Goal: Task Accomplishment & Management: Complete application form

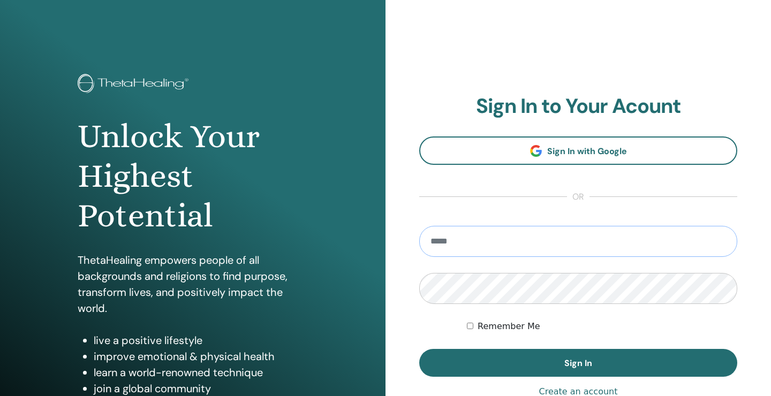
type input "**********"
click at [578, 363] on button "Sign In" at bounding box center [578, 363] width 318 height 28
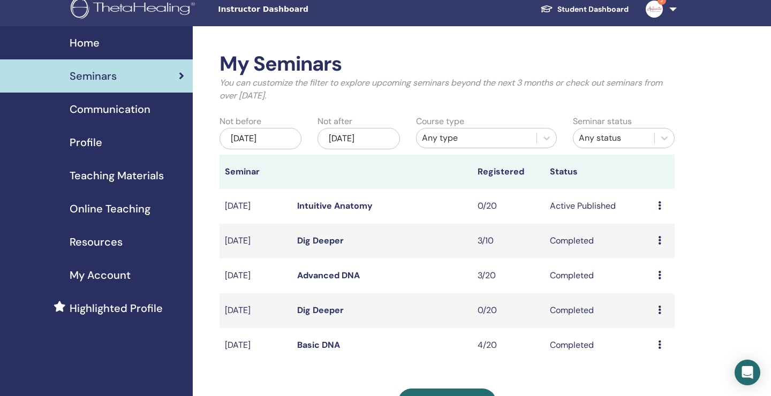
scroll to position [29, 0]
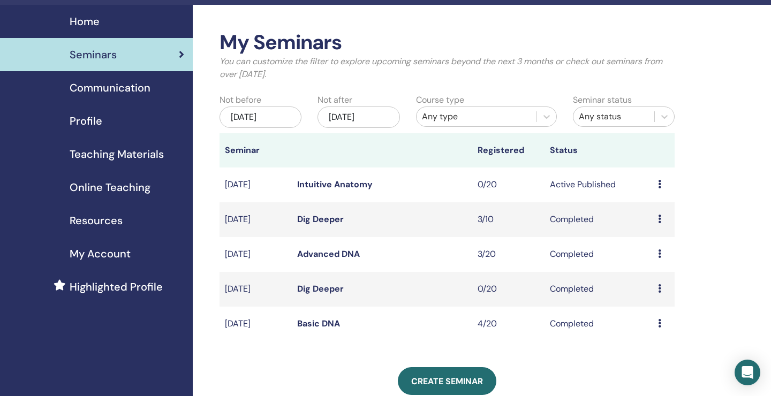
click at [665, 253] on div "Preview Attendees" at bounding box center [663, 254] width 11 height 13
click at [664, 277] on link "Attendees" at bounding box center [662, 278] width 41 height 11
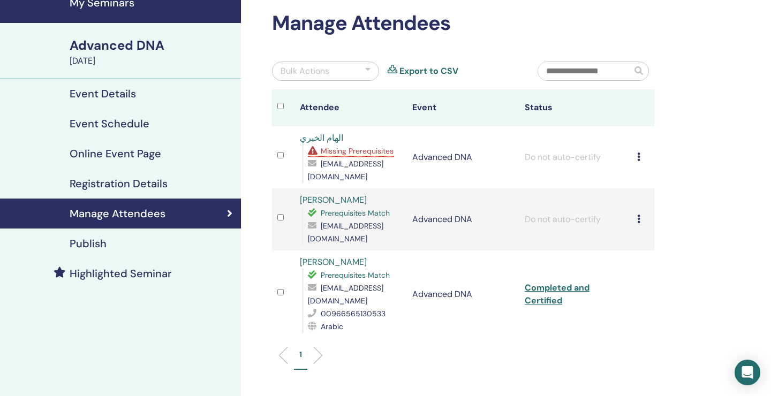
scroll to position [56, 0]
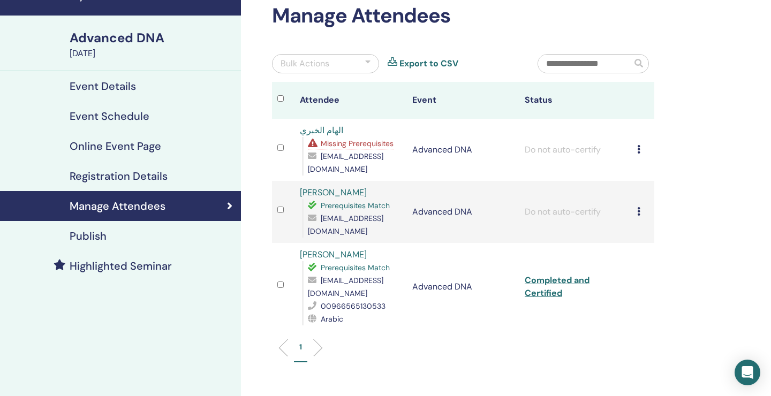
click at [639, 207] on icon at bounding box center [638, 211] width 3 height 9
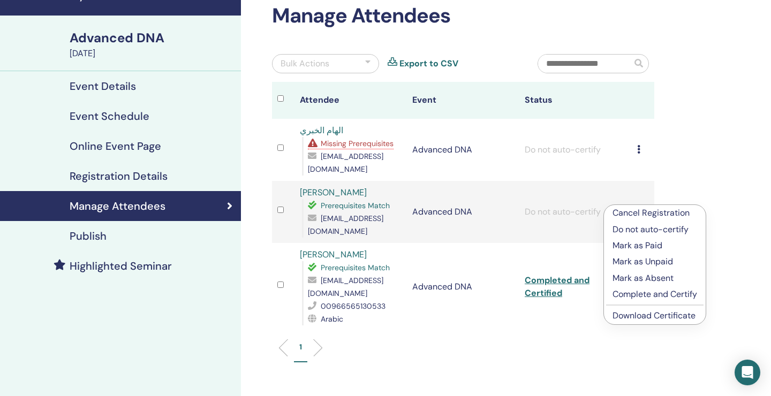
click at [640, 294] on p "Complete and Certify" at bounding box center [655, 294] width 85 height 13
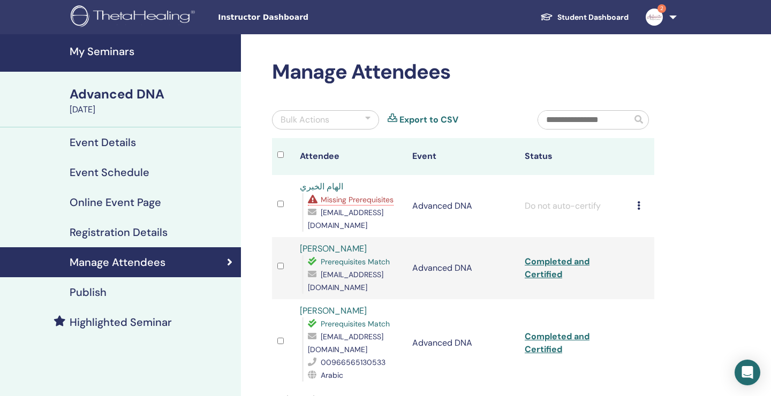
scroll to position [56, 0]
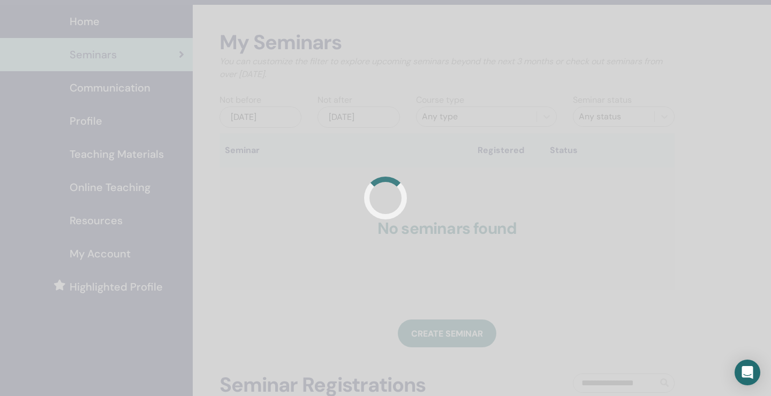
scroll to position [29, 0]
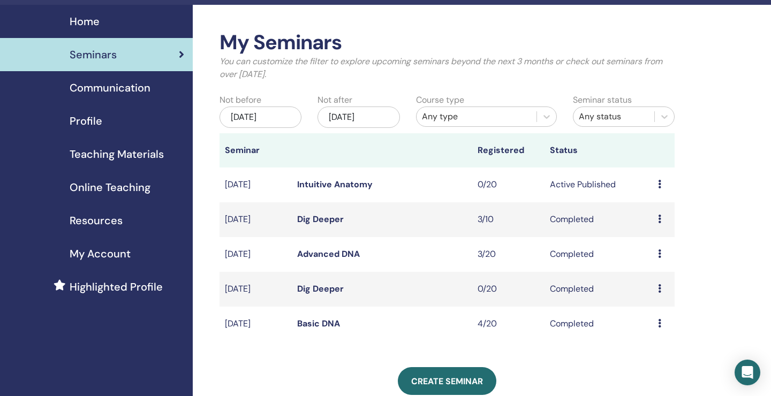
click at [663, 325] on div "Preview Attendees" at bounding box center [663, 324] width 11 height 13
click at [668, 346] on link "Attendees" at bounding box center [660, 349] width 41 height 11
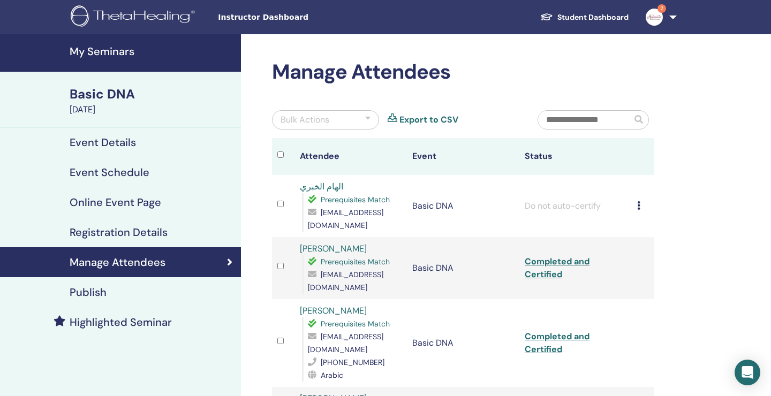
click at [642, 204] on div "Cancel Registration Do not auto-certify Mark as Paid Mark as Unpaid Mark as Abs…" at bounding box center [643, 206] width 12 height 13
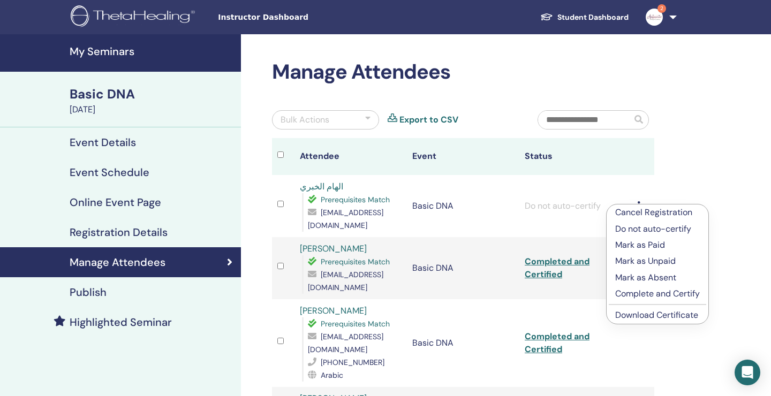
click at [694, 140] on div "Manage Attendees Bulk Actions Export to CSV Attendee Event Status الهام الخبري …" at bounding box center [498, 350] width 514 height 633
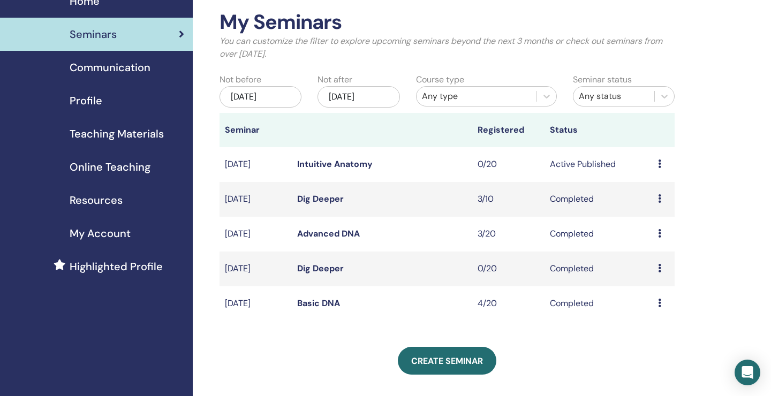
scroll to position [56, 0]
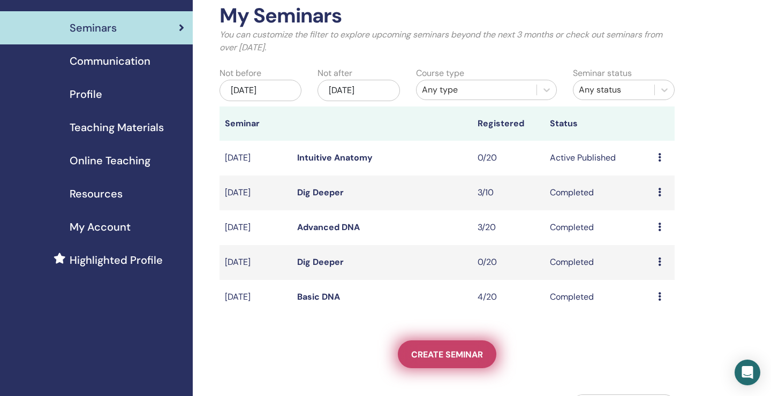
click at [442, 364] on link "Create seminar" at bounding box center [447, 355] width 99 height 28
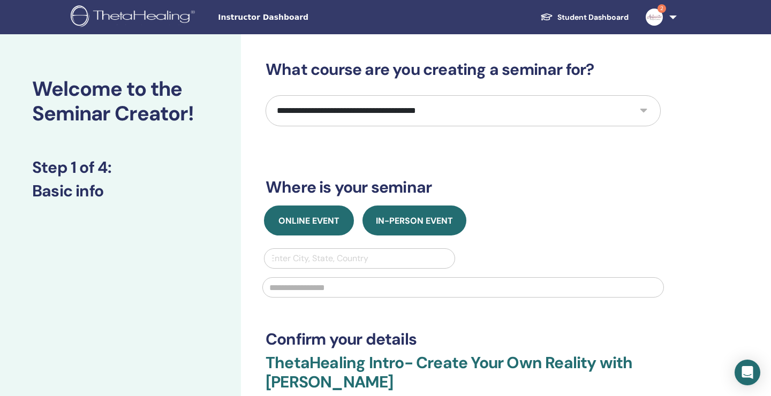
click at [330, 218] on span "Online Event" at bounding box center [309, 220] width 61 height 11
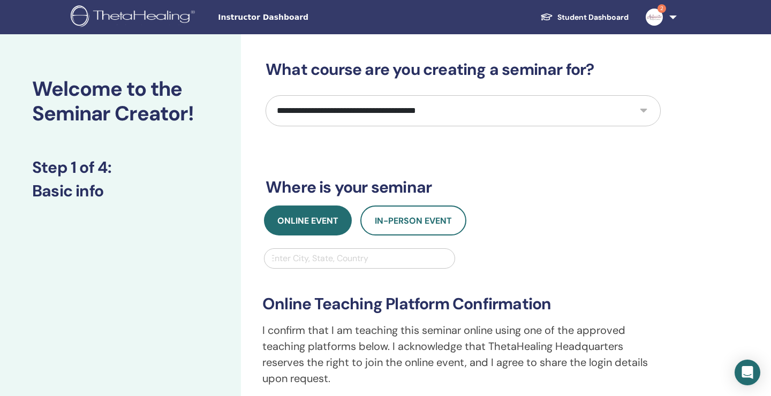
select select "****"
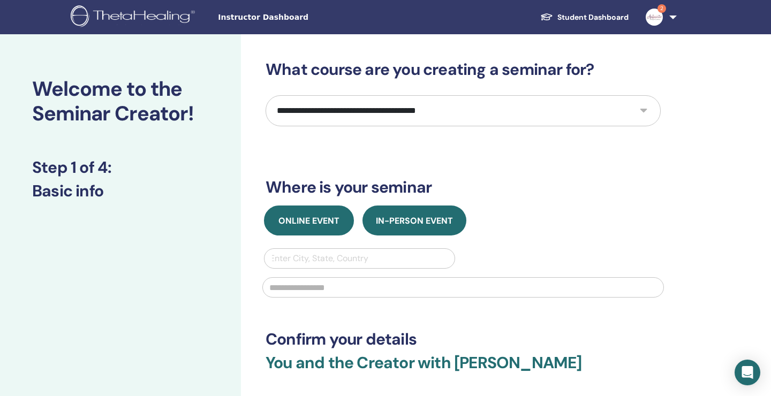
click at [329, 219] on span "Online Event" at bounding box center [309, 220] width 61 height 11
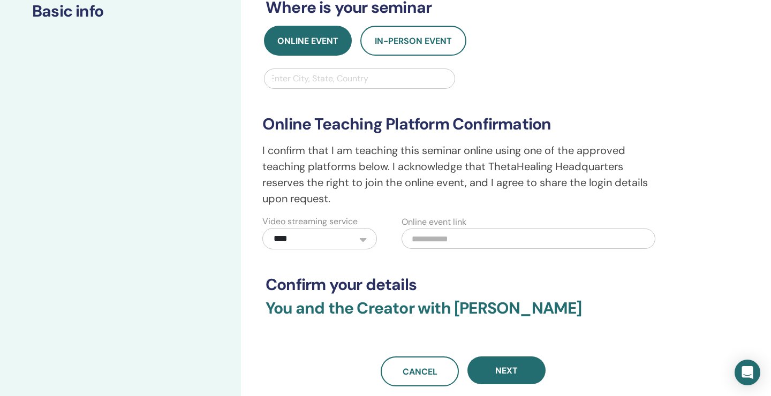
scroll to position [192, 0]
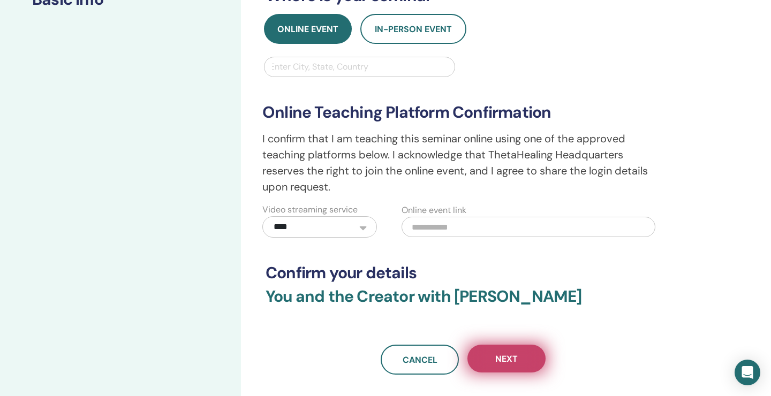
click at [497, 357] on span "Next" at bounding box center [506, 359] width 22 height 11
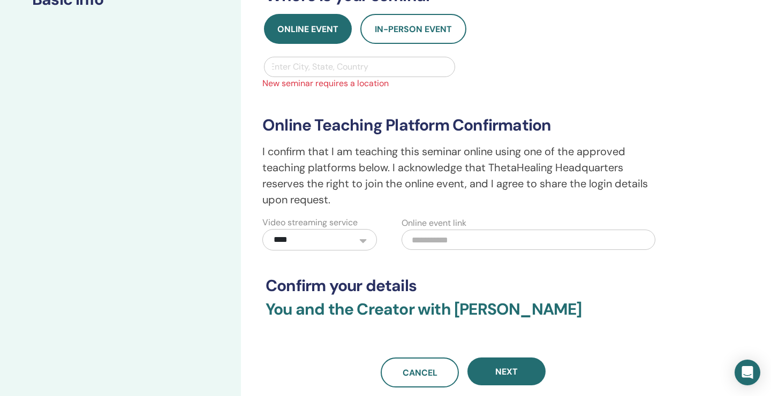
click at [338, 71] on div "Enter City, State, Country" at bounding box center [359, 67] width 179 height 13
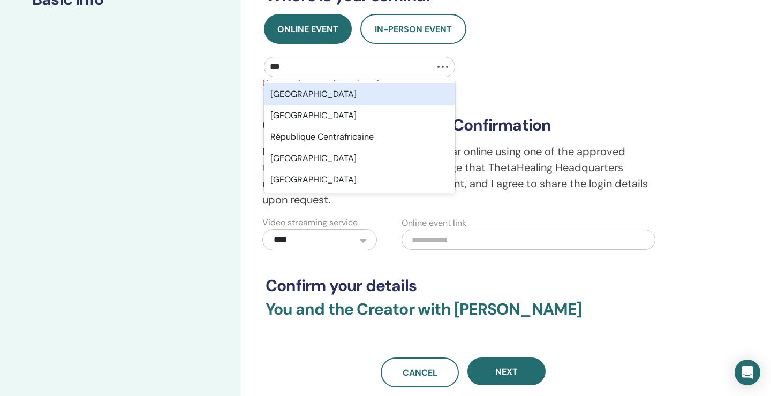
type input "****"
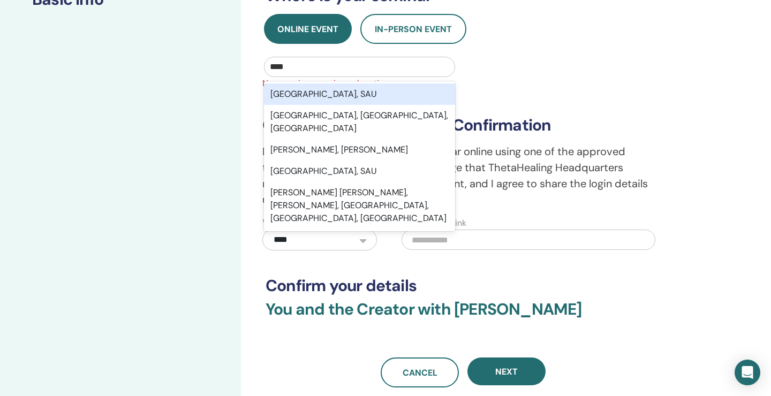
click at [330, 95] on div "Riyadh, SAU" at bounding box center [359, 94] width 191 height 21
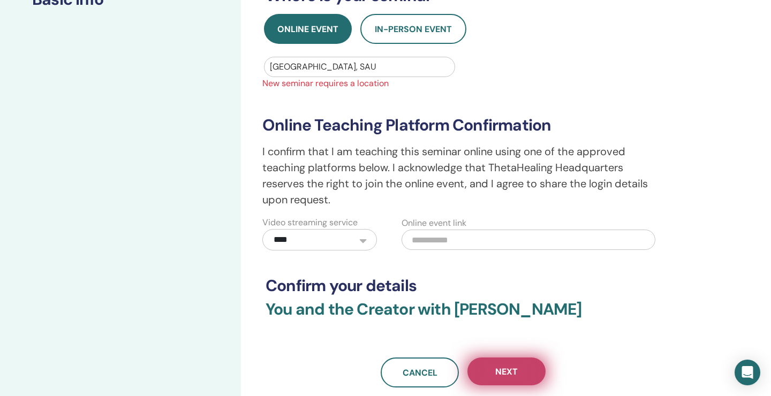
click at [505, 371] on span "Next" at bounding box center [506, 371] width 22 height 11
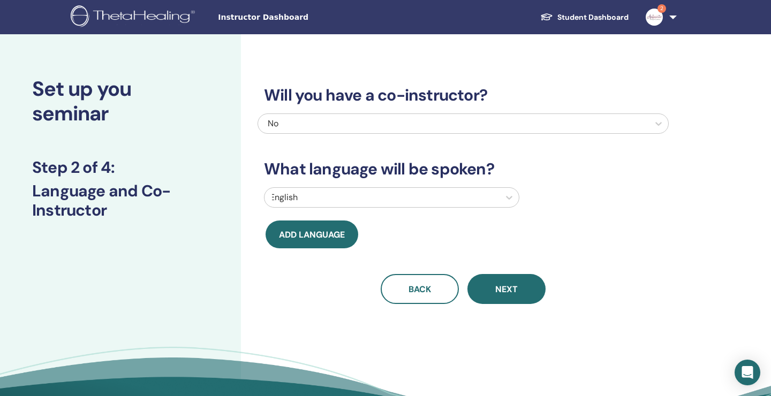
scroll to position [0, 0]
click at [477, 194] on div at bounding box center [382, 197] width 224 height 15
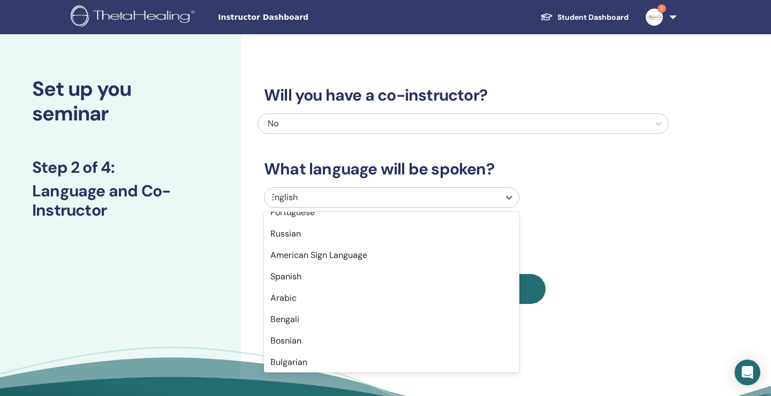
scroll to position [101, 0]
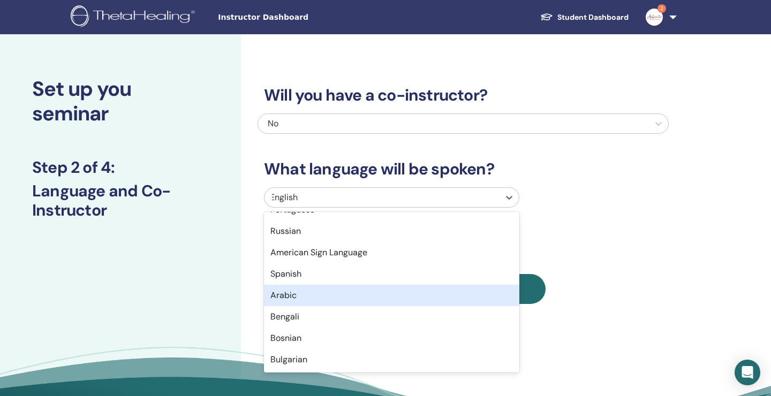
click at [402, 294] on div "Arabic" at bounding box center [391, 295] width 255 height 21
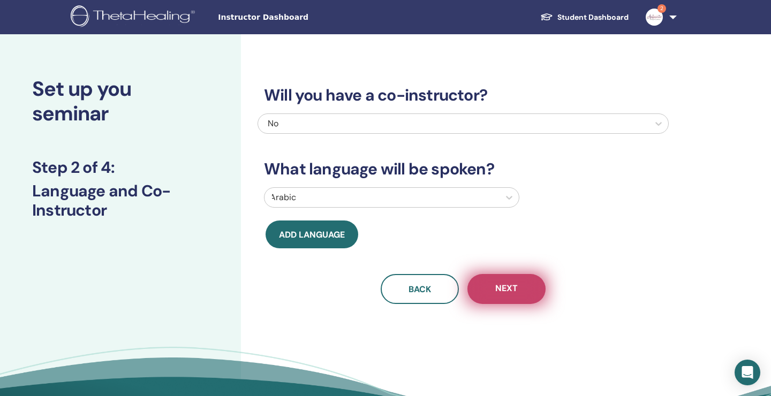
click at [499, 296] on button "Next" at bounding box center [507, 289] width 78 height 30
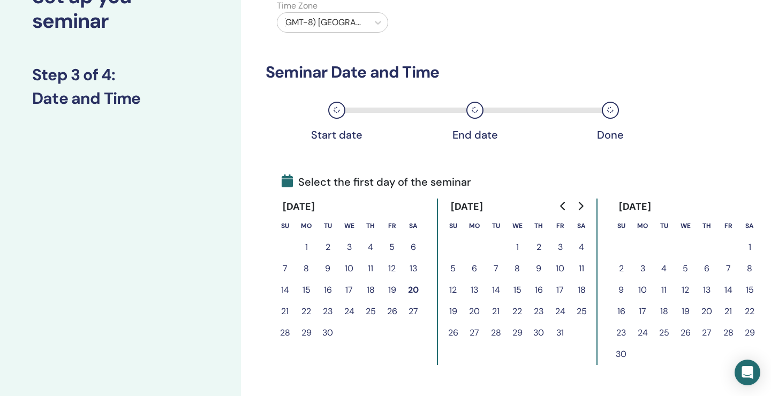
scroll to position [105, 0]
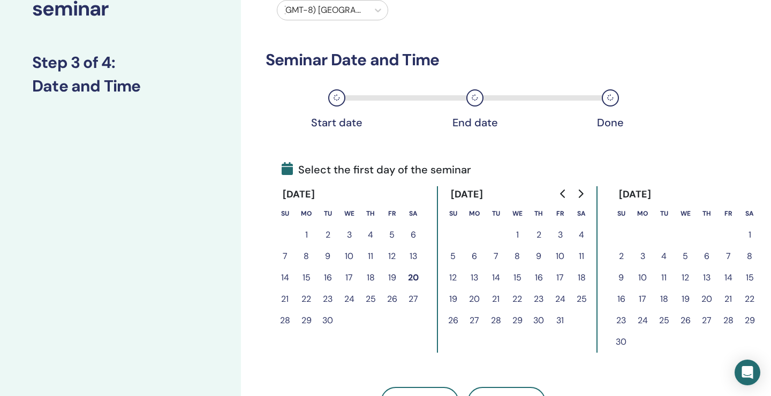
click at [290, 299] on button "21" at bounding box center [284, 299] width 21 height 21
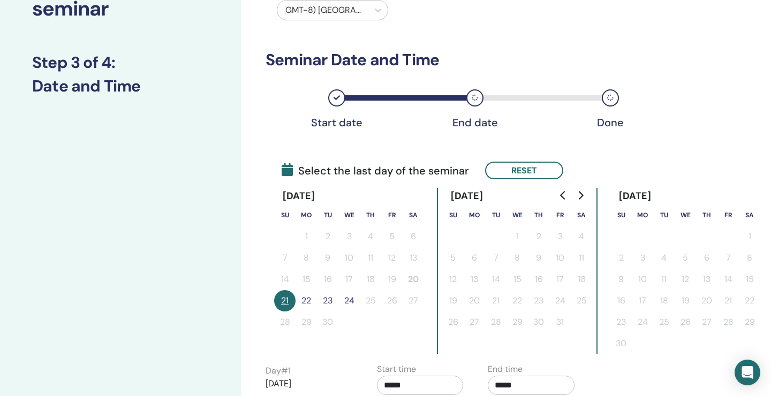
click at [306, 302] on button "22" at bounding box center [306, 300] width 21 height 21
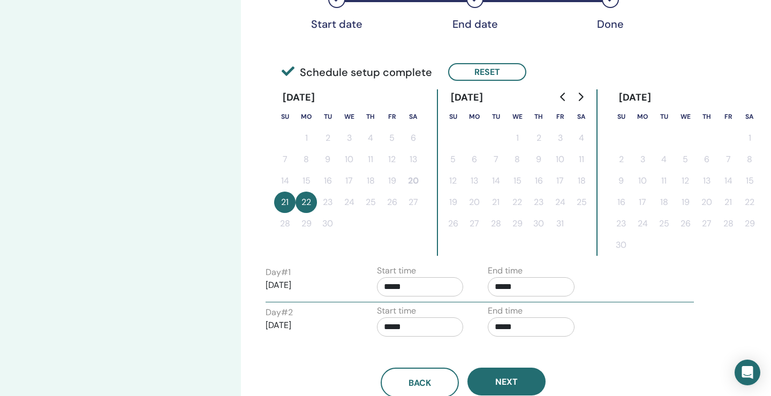
scroll to position [208, 0]
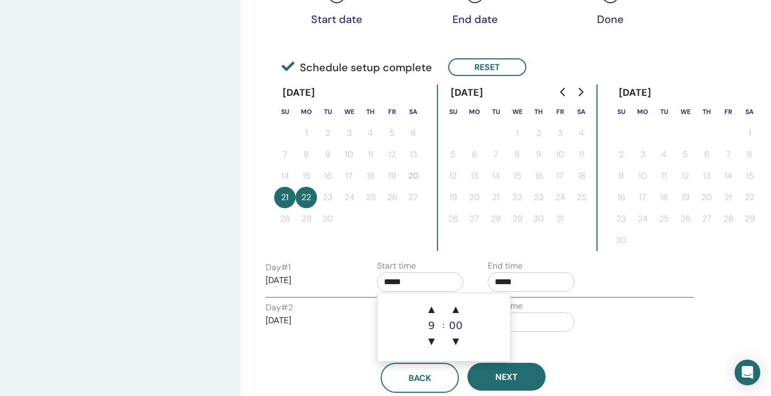
click at [411, 280] on input "*****" at bounding box center [420, 282] width 87 height 19
click at [438, 313] on span "▲" at bounding box center [431, 309] width 21 height 21
click at [437, 313] on span "▲" at bounding box center [431, 309] width 21 height 21
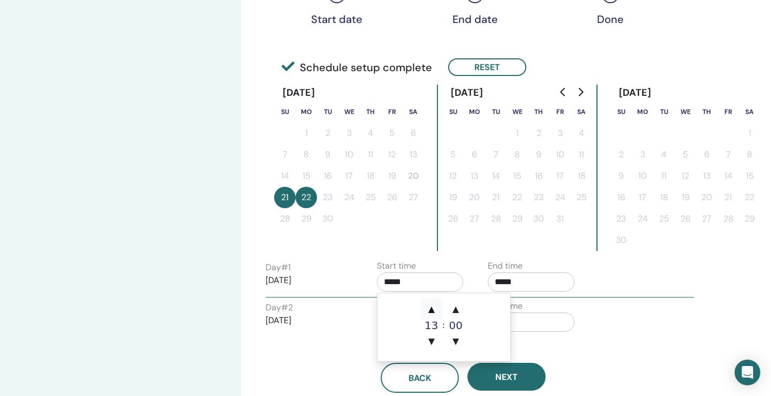
click at [437, 313] on span "▲" at bounding box center [431, 309] width 21 height 21
type input "*****"
click at [437, 313] on span "▲" at bounding box center [431, 309] width 21 height 21
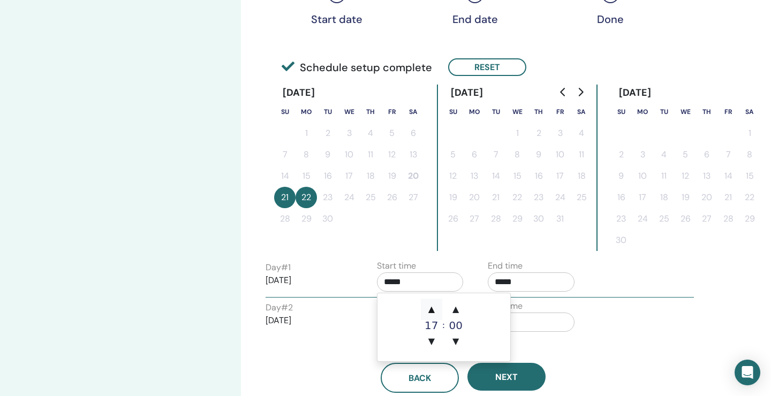
click at [437, 313] on span "▲" at bounding box center [431, 309] width 21 height 21
click at [435, 334] on span "▼" at bounding box center [431, 341] width 21 height 21
click at [457, 306] on span "▲" at bounding box center [455, 309] width 21 height 21
click at [457, 309] on span "▲" at bounding box center [455, 309] width 21 height 21
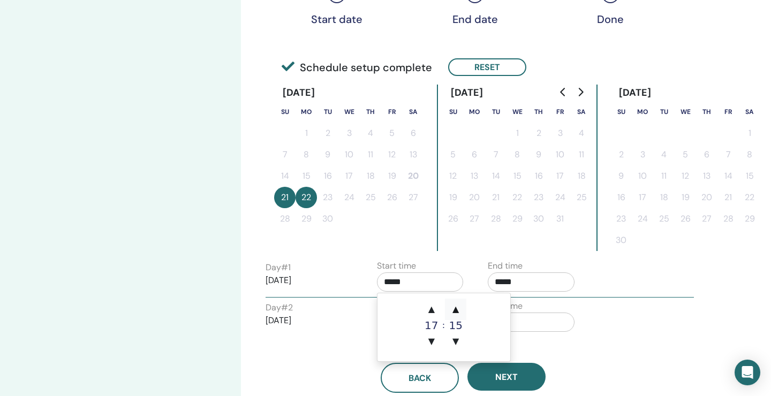
click at [457, 309] on span "▲" at bounding box center [455, 309] width 21 height 21
click at [354, 358] on div "Back Next" at bounding box center [463, 365] width 411 height 56
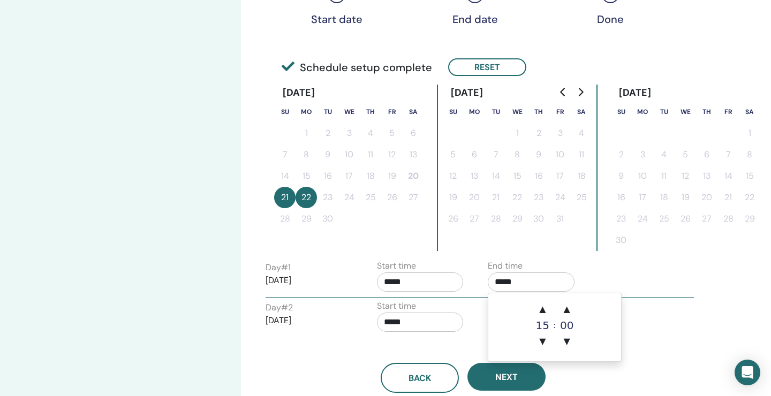
click at [552, 278] on input "*****" at bounding box center [531, 282] width 87 height 19
click at [543, 313] on span "▲" at bounding box center [542, 309] width 21 height 21
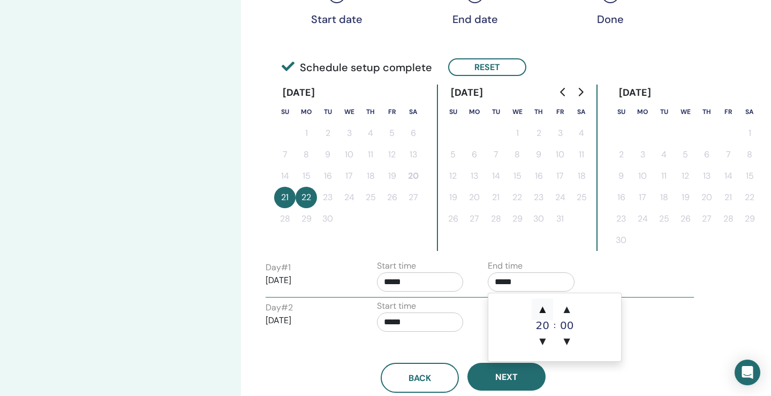
click at [543, 313] on span "▲" at bounding box center [542, 309] width 21 height 21
type input "*****"
click at [516, 378] on span "Next" at bounding box center [506, 377] width 22 height 11
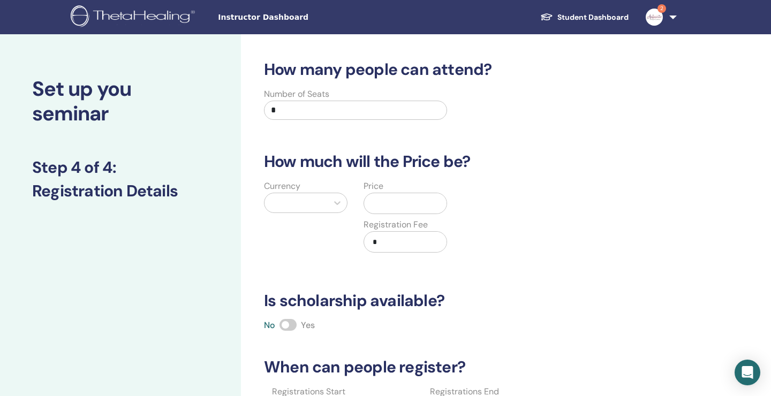
scroll to position [0, 0]
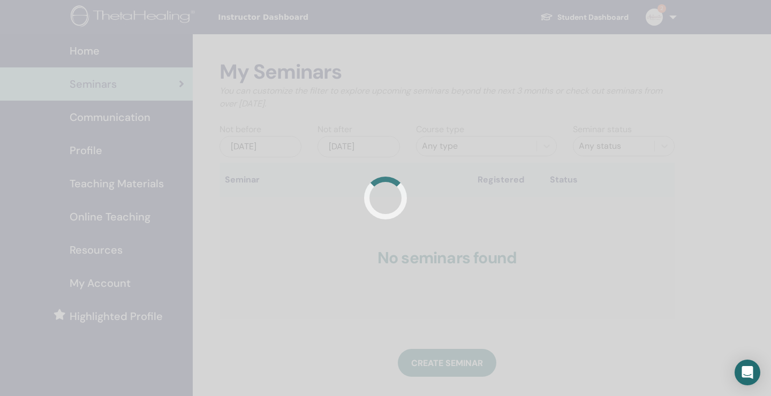
scroll to position [56, 0]
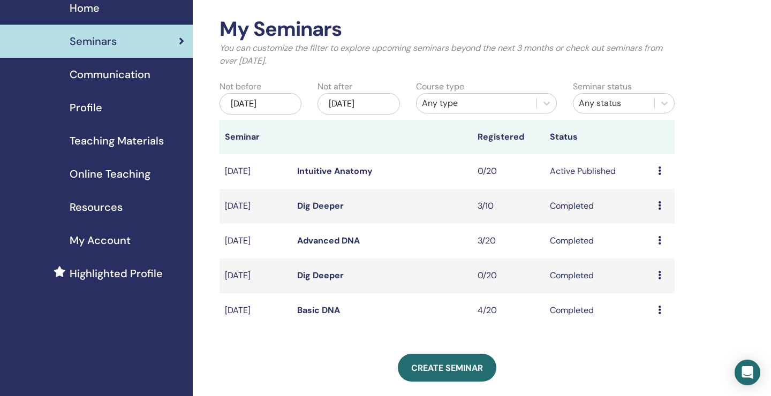
scroll to position [44, 0]
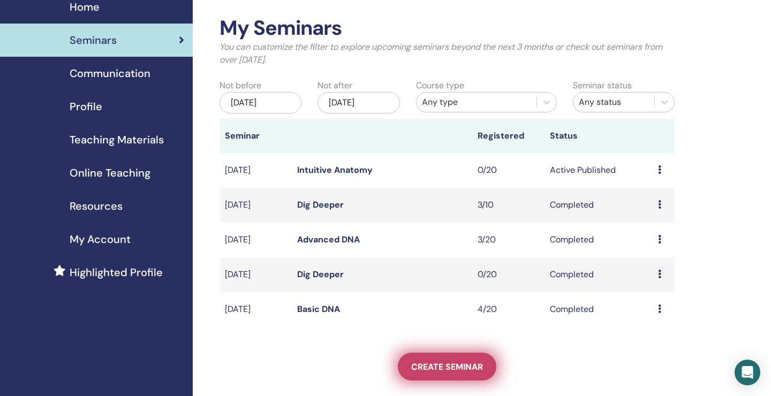
click at [449, 373] on link "Create seminar" at bounding box center [447, 367] width 99 height 28
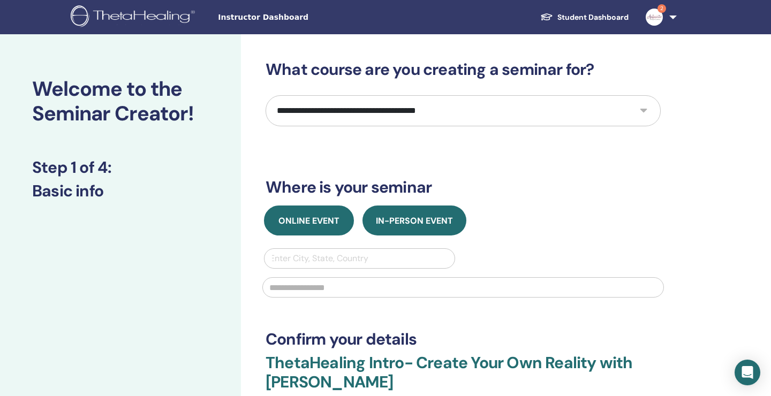
click at [326, 234] on button "Online Event" at bounding box center [309, 221] width 90 height 30
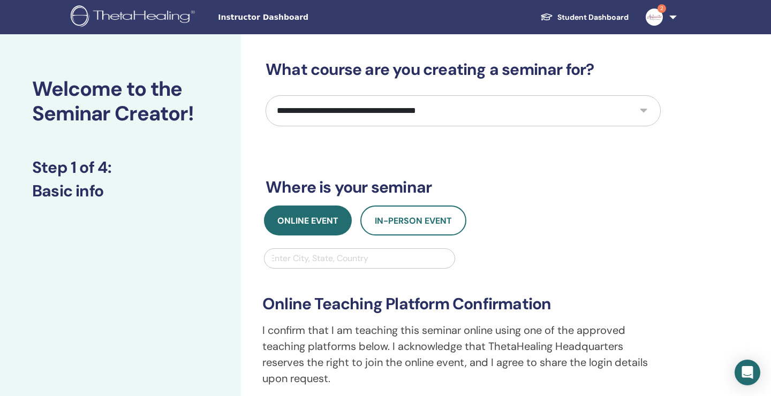
select select "****"
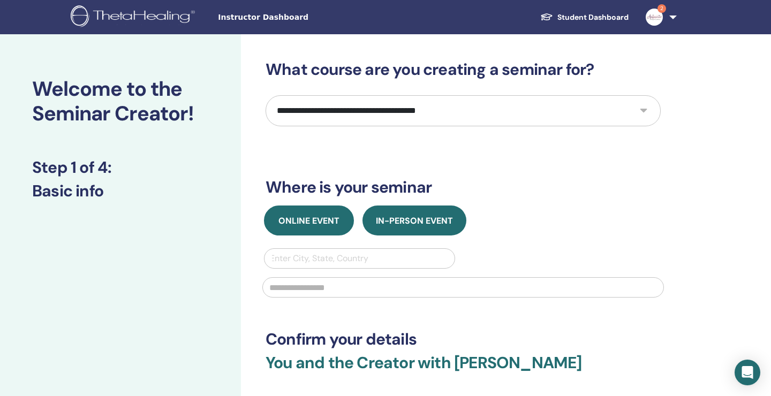
click at [310, 209] on button "Online Event" at bounding box center [309, 221] width 90 height 30
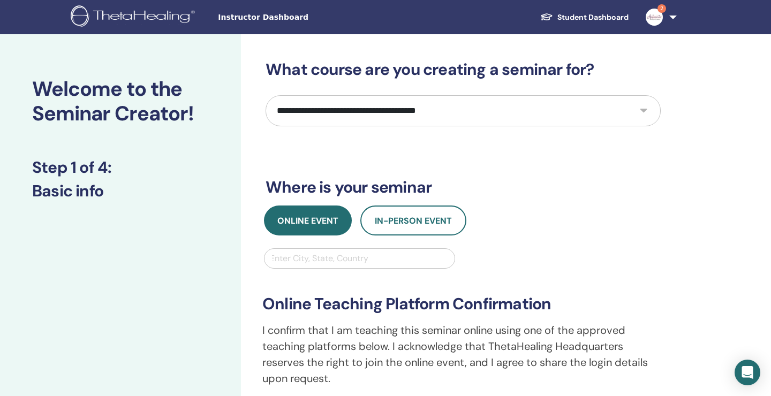
click at [381, 257] on div at bounding box center [359, 258] width 179 height 15
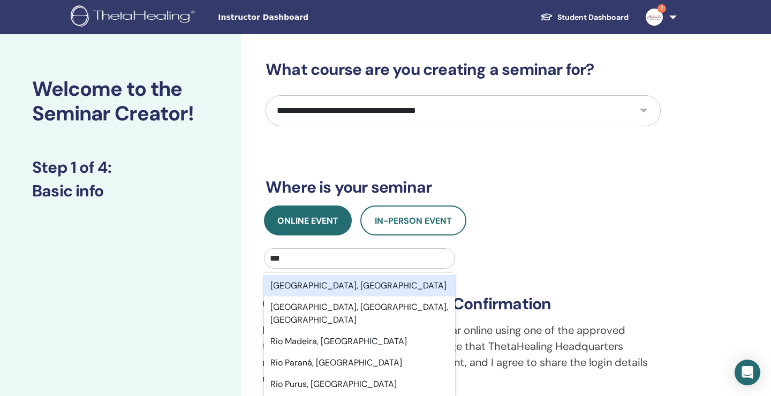
type input "****"
click at [339, 284] on div "[GEOGRAPHIC_DATA], SAU" at bounding box center [359, 285] width 191 height 21
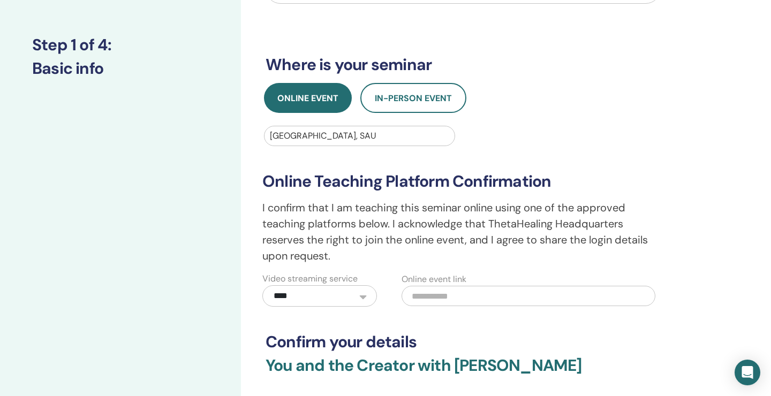
scroll to position [260, 0]
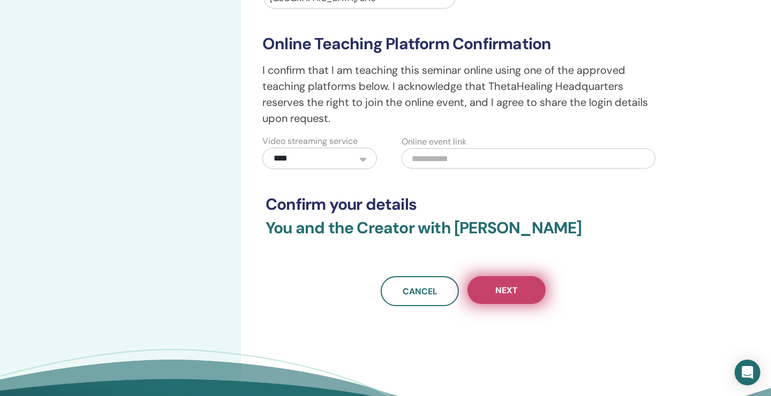
click at [513, 299] on button "Next" at bounding box center [507, 290] width 78 height 28
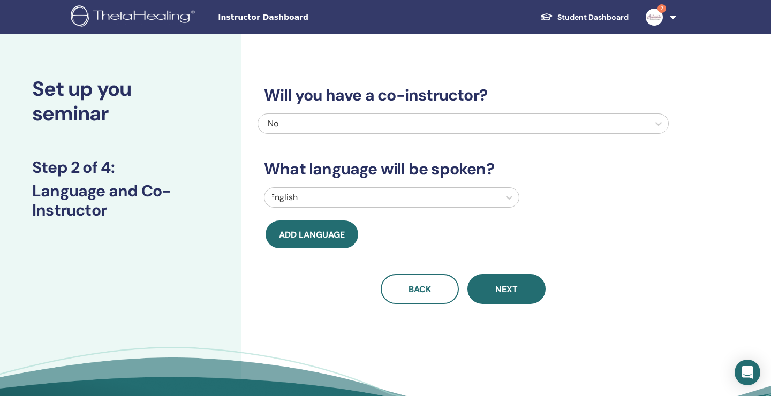
scroll to position [0, 0]
click at [422, 194] on div at bounding box center [382, 197] width 224 height 15
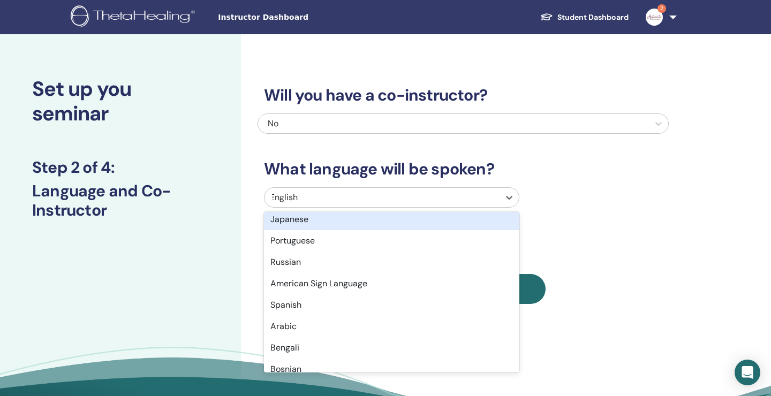
scroll to position [88, 0]
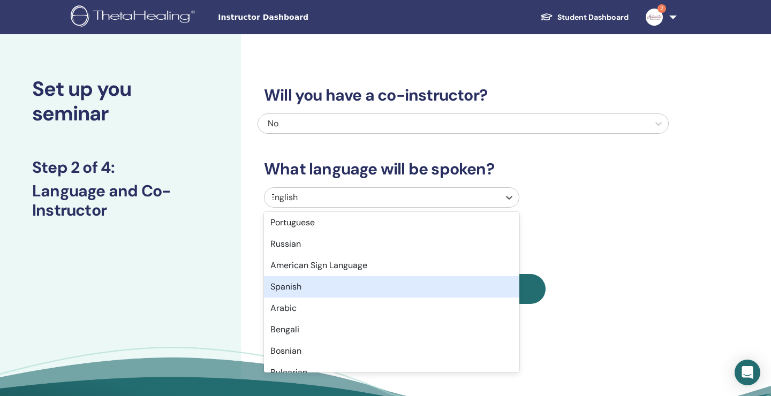
click at [389, 297] on div "Spanish" at bounding box center [391, 286] width 255 height 21
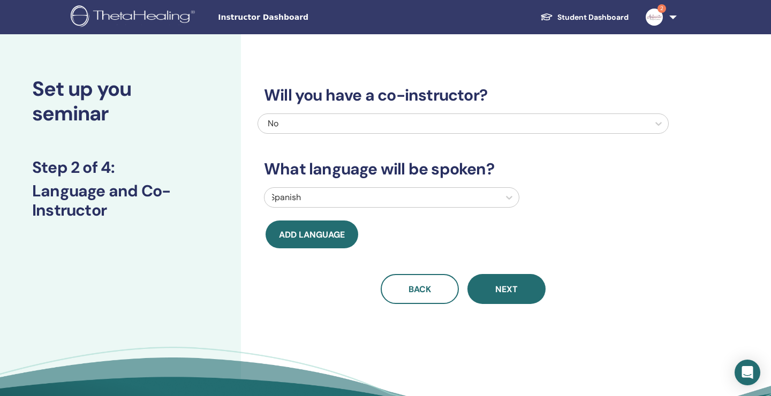
click at [403, 199] on div at bounding box center [382, 197] width 224 height 15
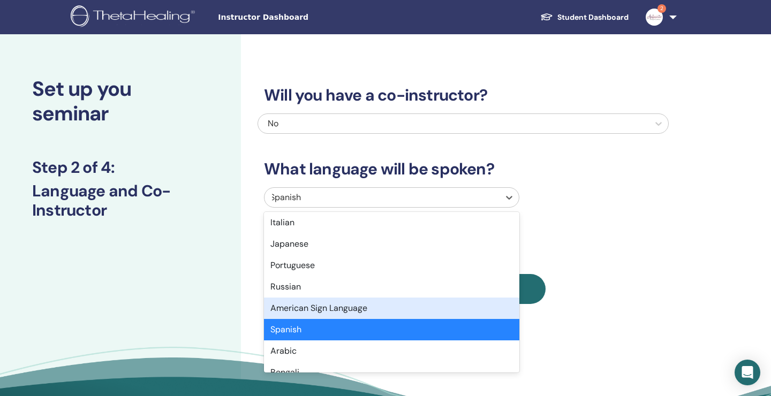
scroll to position [46, 0]
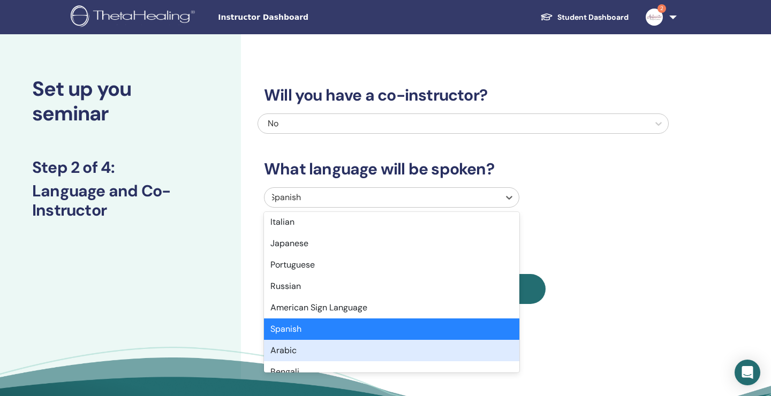
click at [362, 346] on div "Arabic" at bounding box center [391, 350] width 255 height 21
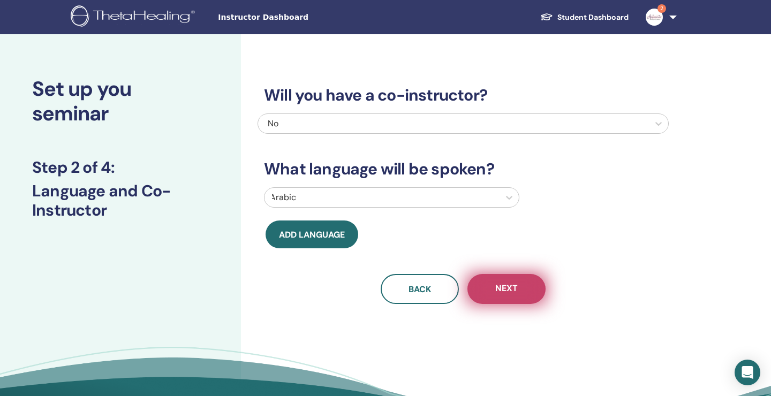
click at [494, 290] on button "Next" at bounding box center [507, 289] width 78 height 30
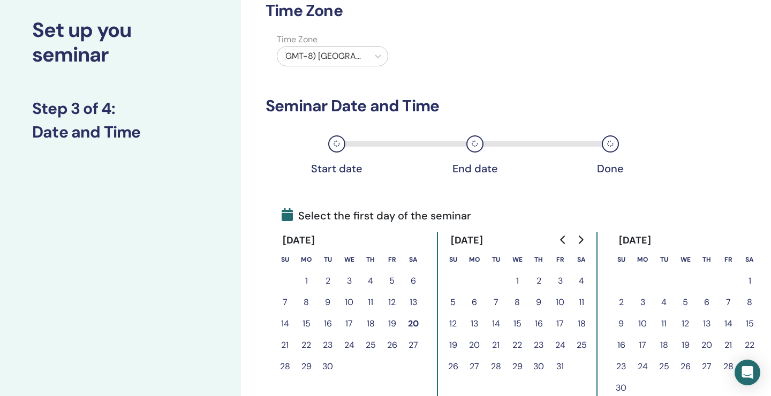
scroll to position [67, 0]
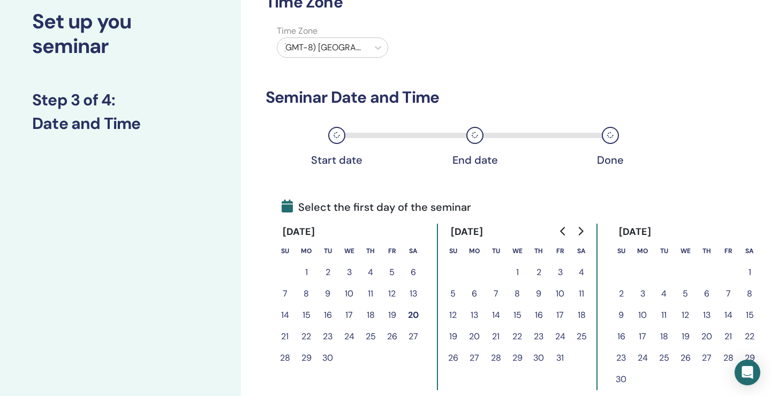
click at [284, 336] on button "21" at bounding box center [284, 336] width 21 height 21
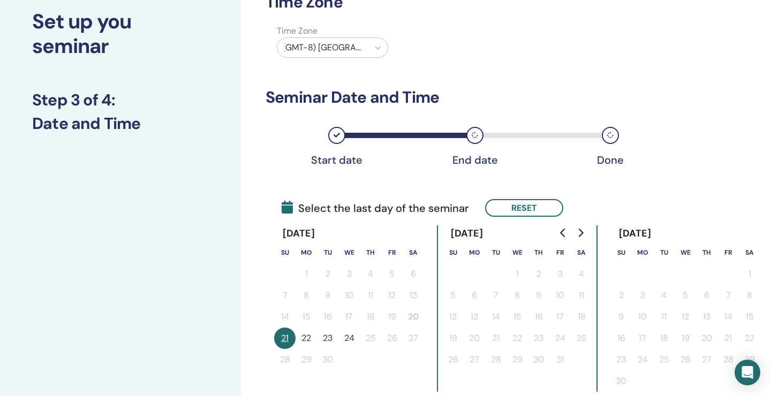
click at [306, 336] on button "22" at bounding box center [306, 338] width 21 height 21
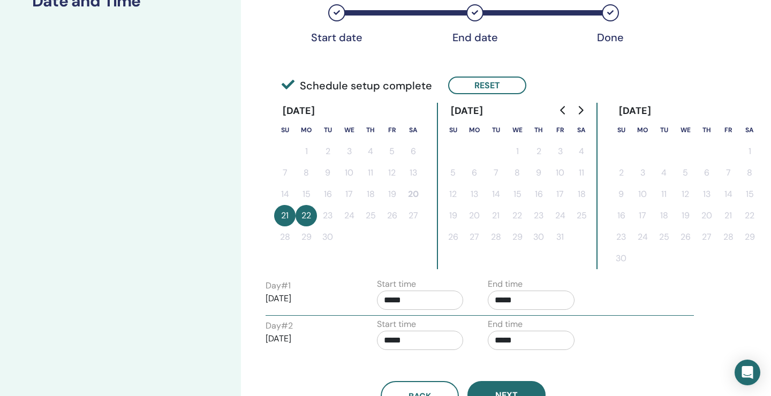
scroll to position [257, 0]
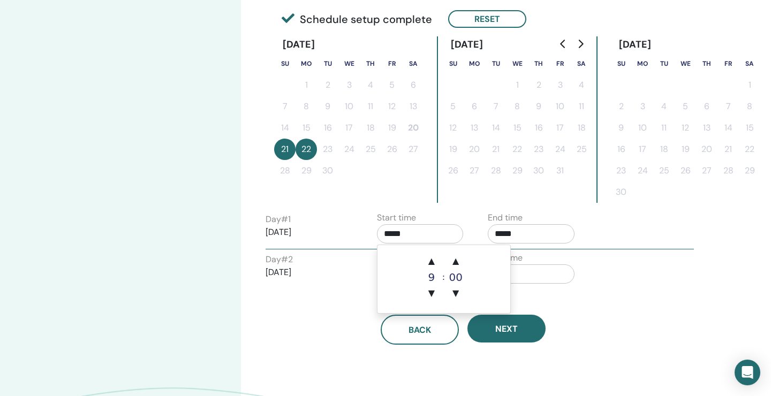
click at [400, 228] on input "*****" at bounding box center [420, 233] width 87 height 19
click at [430, 264] on span "▲" at bounding box center [431, 261] width 21 height 21
click at [453, 291] on span "▼" at bounding box center [455, 293] width 21 height 21
click at [457, 266] on span "▲" at bounding box center [455, 261] width 21 height 21
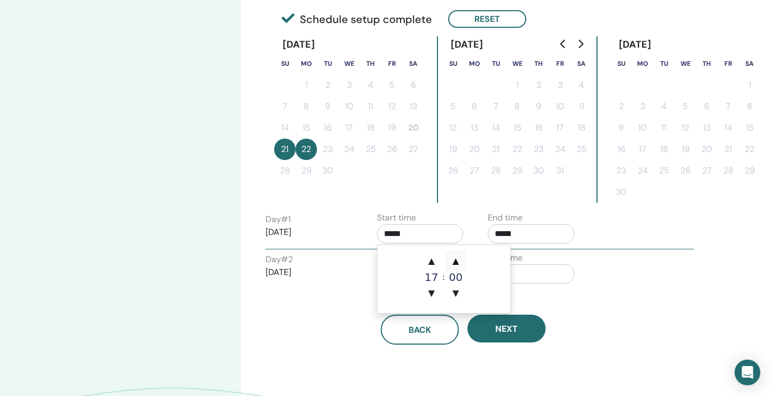
click at [457, 266] on span "▲" at bounding box center [455, 261] width 21 height 21
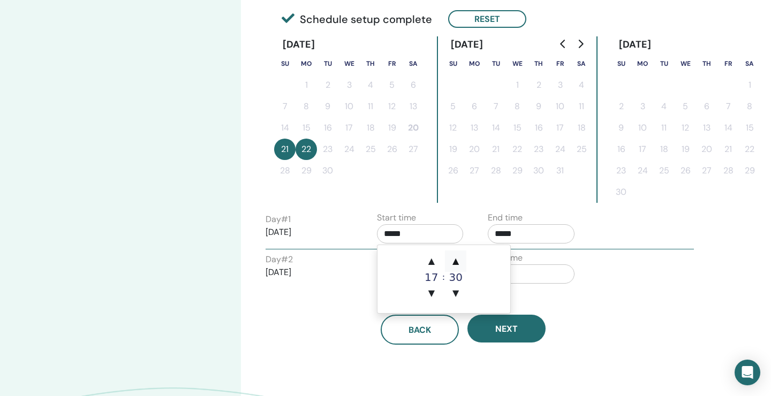
click at [457, 266] on span "▲" at bounding box center [455, 261] width 21 height 21
click at [340, 281] on div "Day # 2 2025/09/22" at bounding box center [309, 270] width 87 height 34
click at [443, 235] on input "*****" at bounding box center [420, 233] width 87 height 19
click at [429, 263] on span "▲" at bounding box center [431, 261] width 21 height 21
click at [430, 290] on span "▼" at bounding box center [431, 293] width 21 height 21
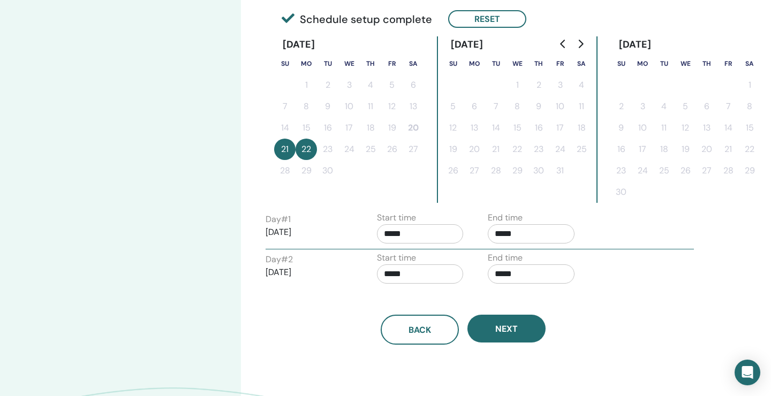
click at [324, 303] on div "Back Next" at bounding box center [463, 317] width 411 height 56
click at [392, 236] on input "*****" at bounding box center [420, 233] width 87 height 19
click at [430, 286] on span "▼" at bounding box center [431, 293] width 21 height 21
click at [438, 250] on td "▲ 16 ▼ : ▲ 30 ▼" at bounding box center [444, 279] width 133 height 68
click at [326, 290] on div "Back Next" at bounding box center [463, 317] width 411 height 56
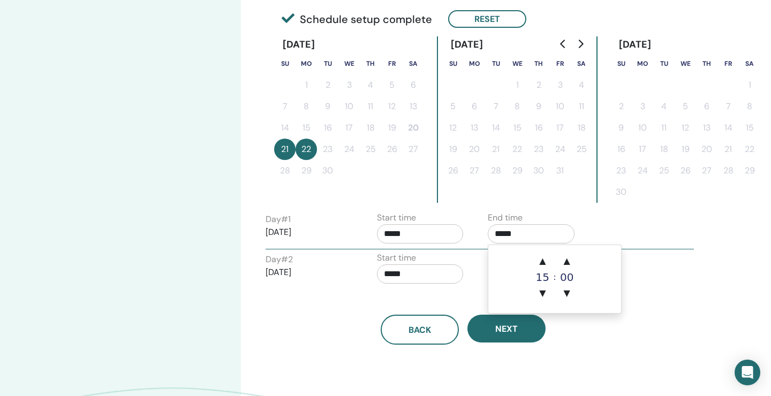
click at [535, 231] on input "*****" at bounding box center [531, 233] width 87 height 19
click at [545, 268] on span "▲" at bounding box center [542, 261] width 21 height 21
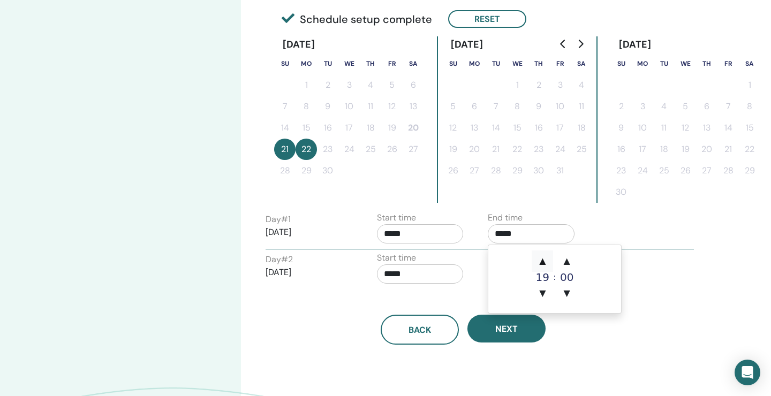
click at [545, 268] on span "▲" at bounding box center [542, 261] width 21 height 21
type input "*****"
click at [573, 332] on div "Back Next" at bounding box center [463, 330] width 411 height 30
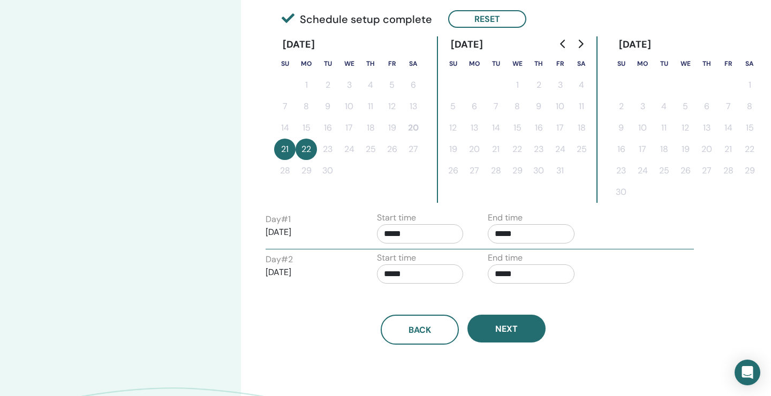
click at [420, 232] on input "*****" at bounding box center [420, 233] width 87 height 19
click at [431, 290] on span "▼" at bounding box center [431, 293] width 21 height 21
click at [430, 255] on span "▲" at bounding box center [431, 261] width 21 height 21
type input "*****"
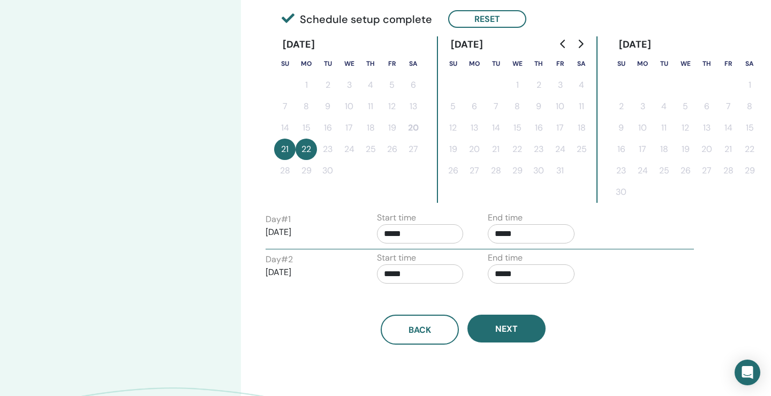
click at [313, 297] on div "Back Next" at bounding box center [463, 317] width 411 height 56
click at [431, 274] on input "*****" at bounding box center [420, 274] width 87 height 19
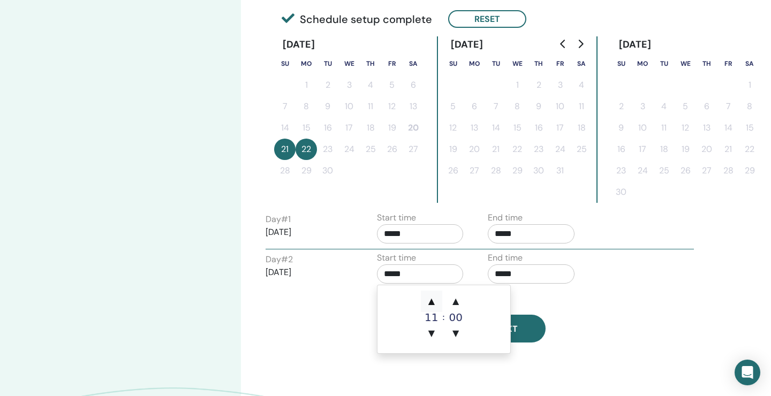
click at [431, 305] on span "▲" at bounding box center [431, 301] width 21 height 21
type input "*****"
click at [431, 304] on span "▲" at bounding box center [431, 301] width 21 height 21
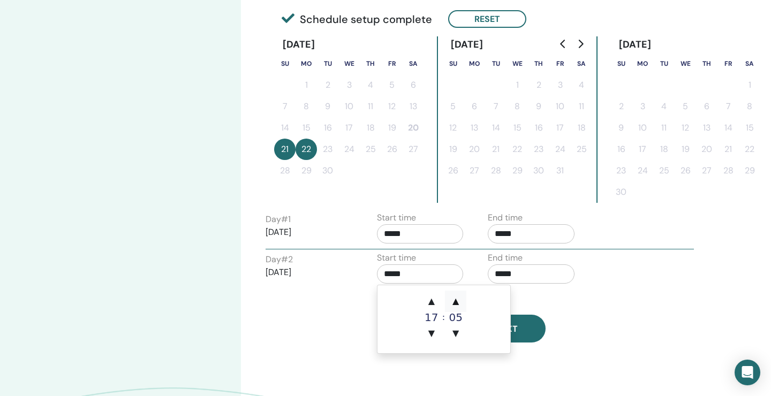
click at [457, 302] on span "▲" at bounding box center [455, 301] width 21 height 21
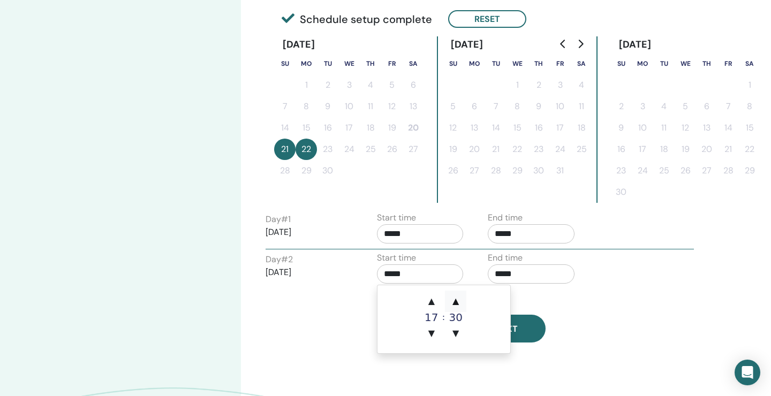
click at [457, 302] on span "▲" at bounding box center [455, 301] width 21 height 21
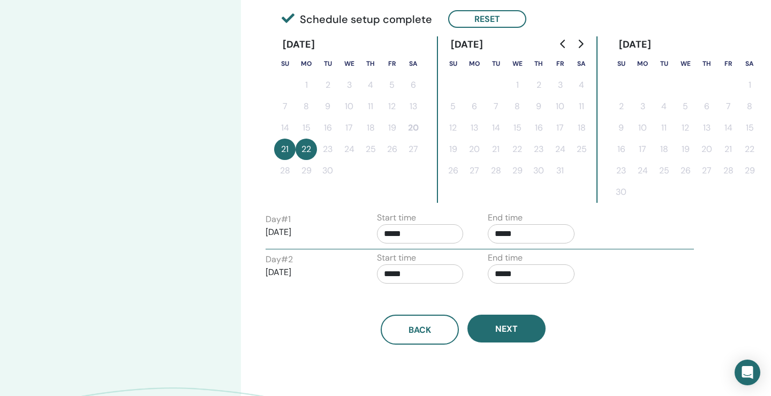
click at [586, 317] on div "Back Next" at bounding box center [463, 330] width 411 height 30
click at [551, 269] on input "*****" at bounding box center [531, 274] width 87 height 19
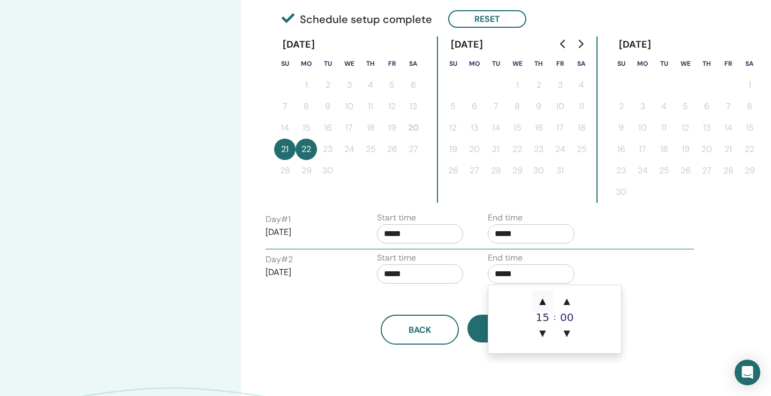
click at [539, 302] on span "▲" at bounding box center [542, 301] width 21 height 21
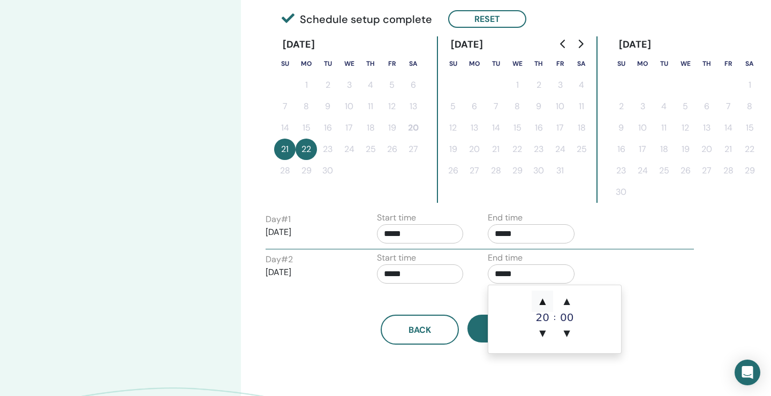
click at [539, 302] on span "▲" at bounding box center [542, 301] width 21 height 21
type input "*****"
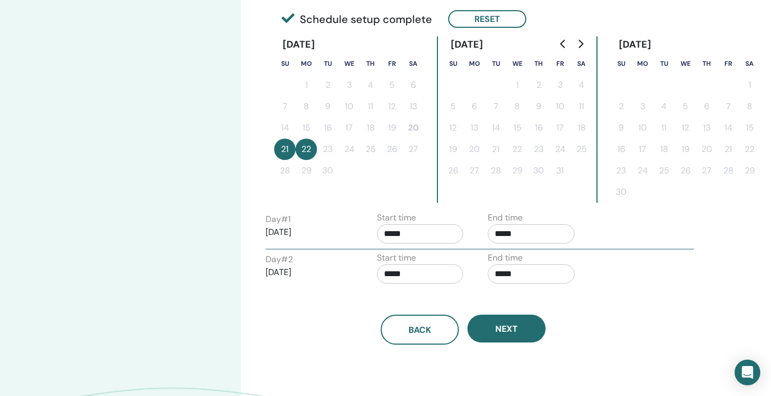
click at [626, 263] on div "Day # 2 2025/09/22 Start time ***** End time *****" at bounding box center [480, 270] width 445 height 37
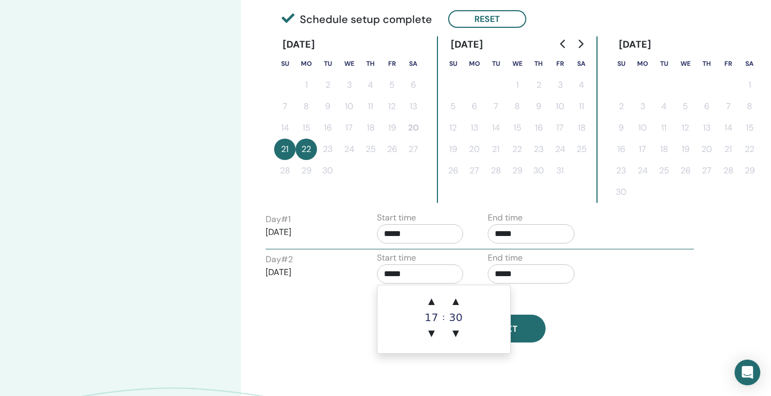
click at [396, 281] on input "*****" at bounding box center [420, 274] width 87 height 19
click at [431, 299] on span "▲" at bounding box center [431, 301] width 21 height 21
click at [433, 339] on span "▼" at bounding box center [431, 333] width 21 height 21
type input "*****"
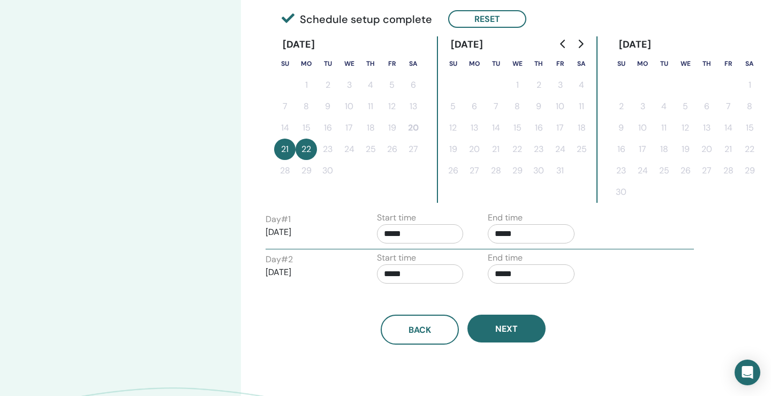
click at [317, 339] on div "Back Next" at bounding box center [463, 330] width 411 height 30
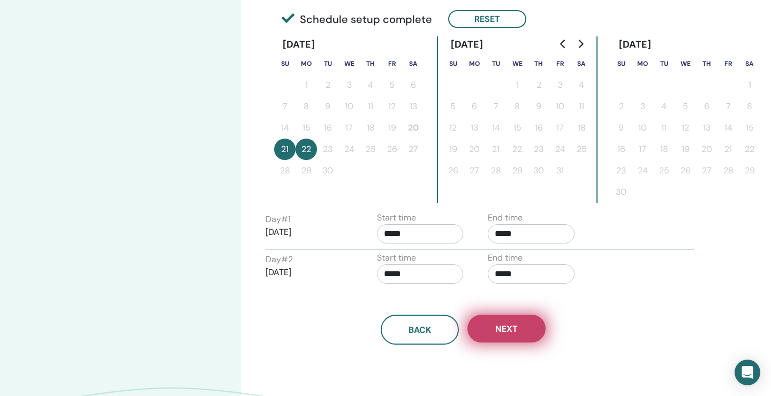
click at [508, 337] on button "Next" at bounding box center [507, 329] width 78 height 28
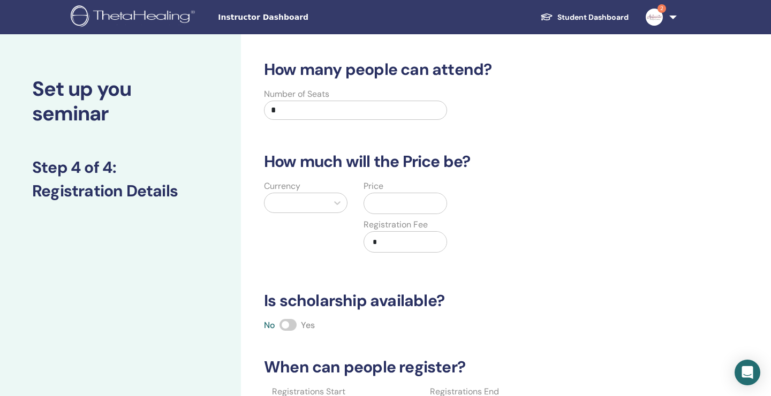
scroll to position [0, 0]
click at [290, 114] on input "*" at bounding box center [355, 110] width 183 height 19
type input "*"
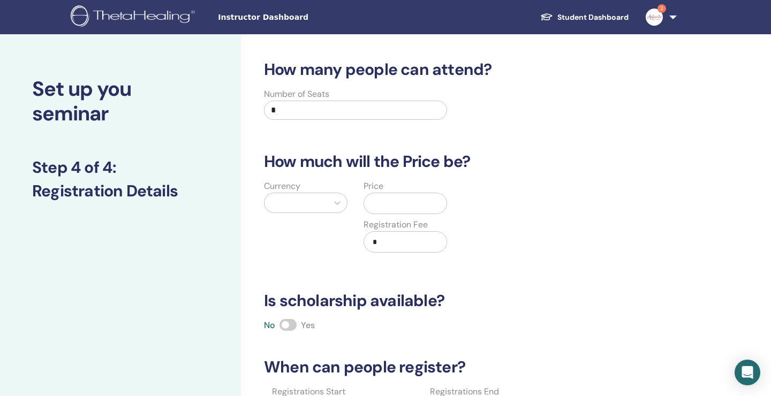
click at [477, 168] on h3 "How much will the Price be?" at bounding box center [463, 161] width 411 height 19
click at [338, 199] on icon at bounding box center [337, 203] width 11 height 11
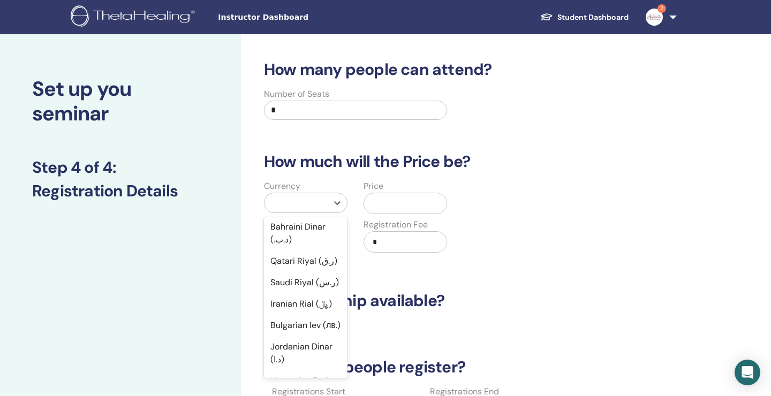
scroll to position [599, 0]
click at [308, 293] on div "Saudi Riyal (ر.س)" at bounding box center [306, 282] width 84 height 21
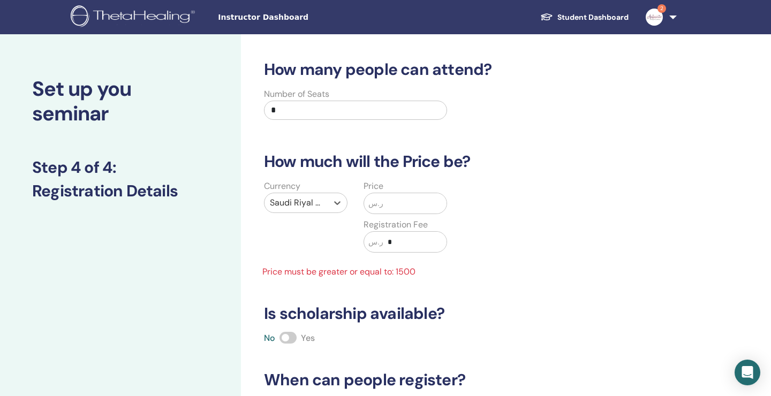
click at [386, 217] on div "Price ر.س Registration Fee ر.س *" at bounding box center [406, 223] width 100 height 86
click at [386, 200] on input "text" at bounding box center [415, 203] width 63 height 20
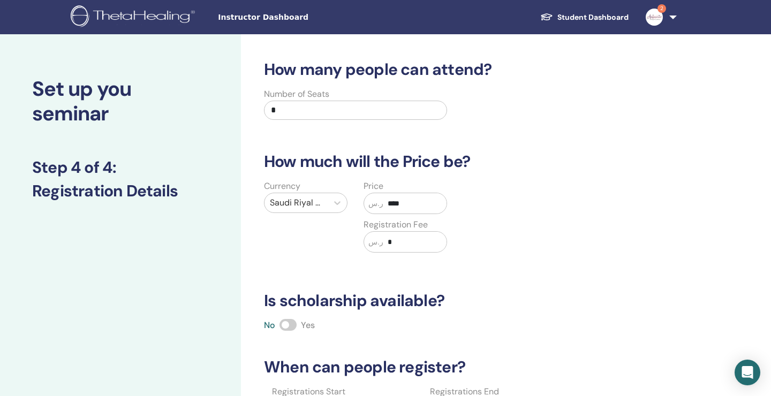
type input "****"
click at [520, 288] on div "How many people can attend? Number of Seats * How much will the Price be? Curre…" at bounding box center [463, 273] width 411 height 427
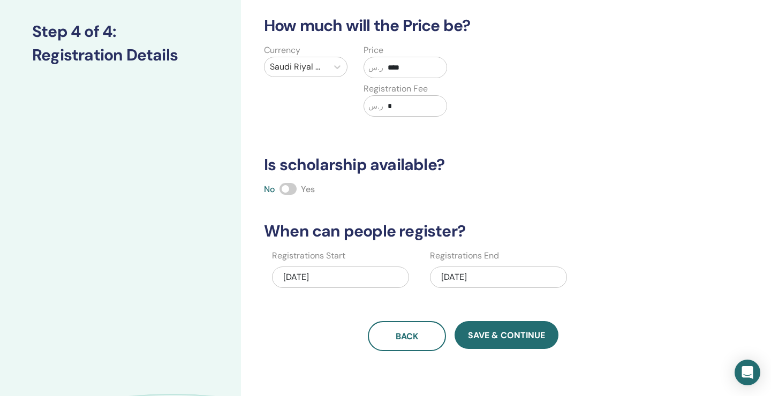
scroll to position [189, 0]
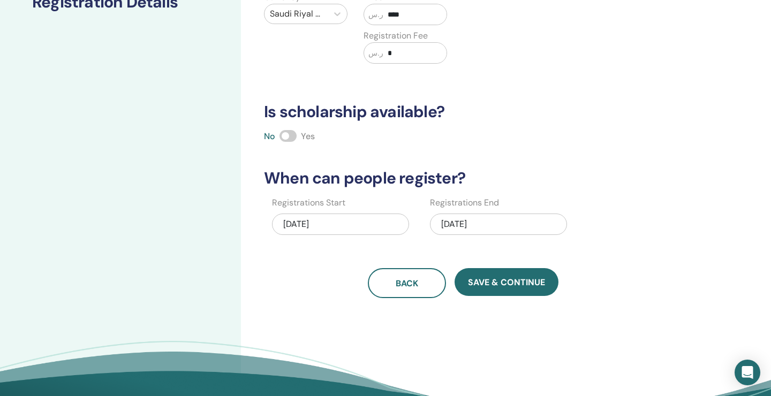
click at [472, 226] on div "09/22/2025" at bounding box center [498, 224] width 137 height 21
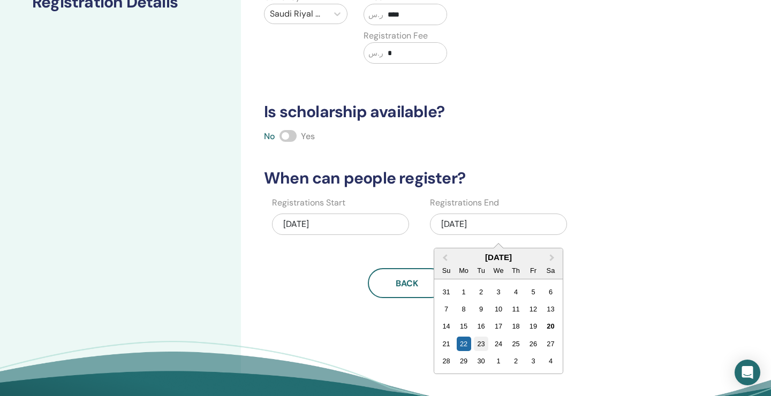
click at [484, 340] on div "23" at bounding box center [481, 344] width 14 height 14
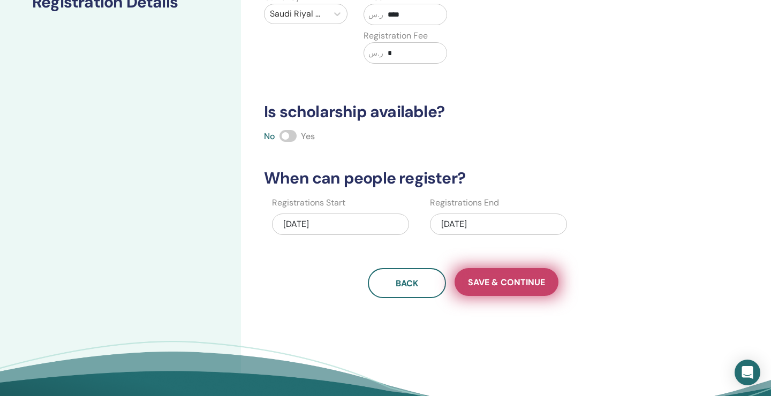
click at [526, 283] on span "Save & Continue" at bounding box center [506, 282] width 77 height 11
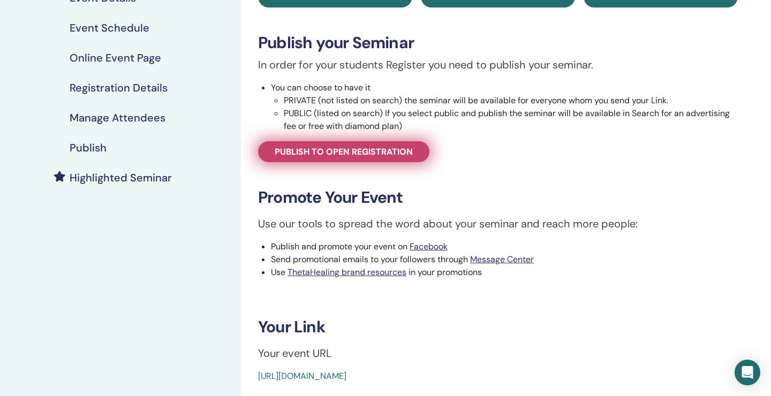
scroll to position [146, 0]
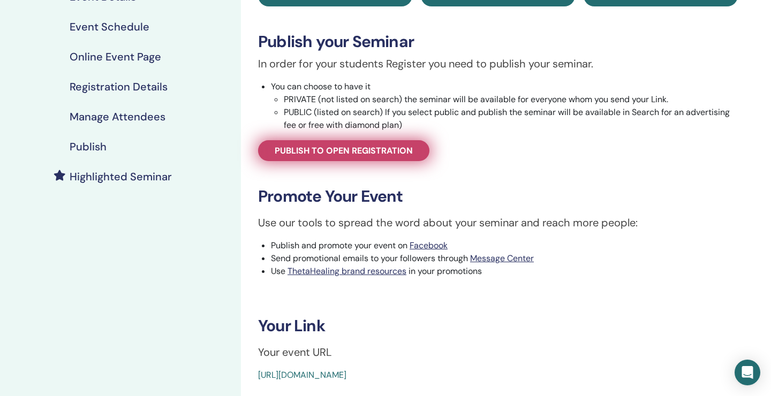
click at [389, 152] on span "Publish to open registration" at bounding box center [344, 150] width 138 height 11
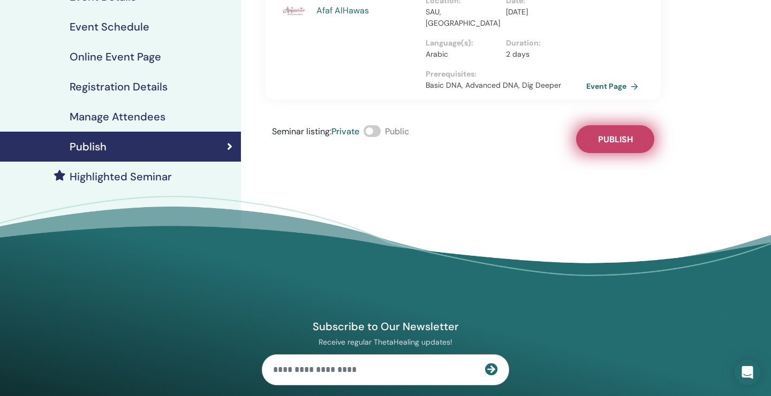
click at [632, 134] on span "Publish" at bounding box center [615, 139] width 35 height 11
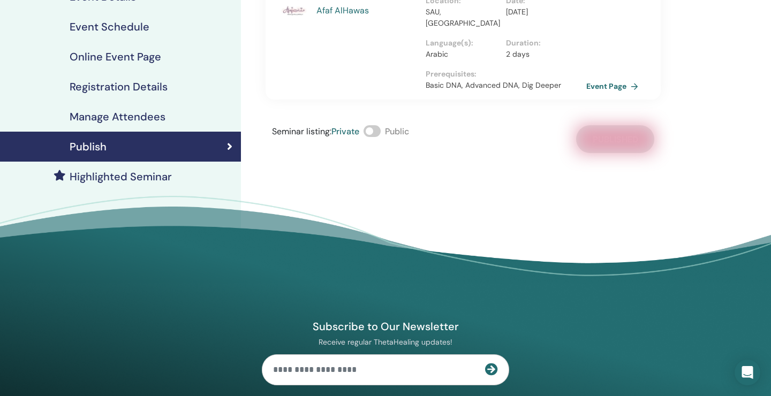
click at [386, 125] on div "Seminar listing : Private Public" at bounding box center [340, 139] width 137 height 28
click at [378, 125] on span at bounding box center [372, 131] width 17 height 12
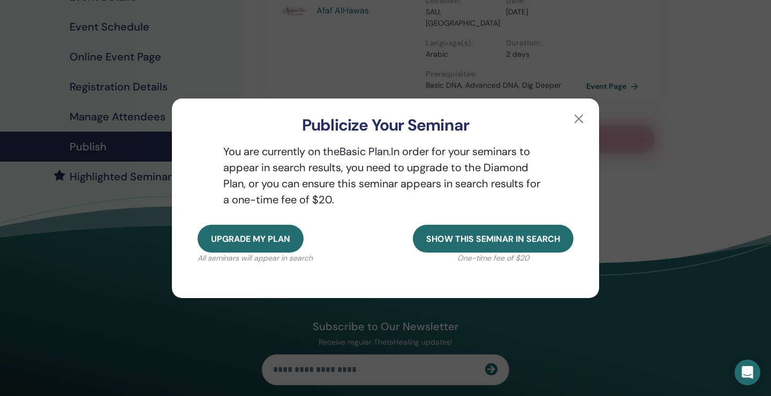
click at [588, 120] on div "Publicize Your Seminar" at bounding box center [385, 117] width 427 height 36
click at [576, 116] on button "button" at bounding box center [578, 118] width 17 height 17
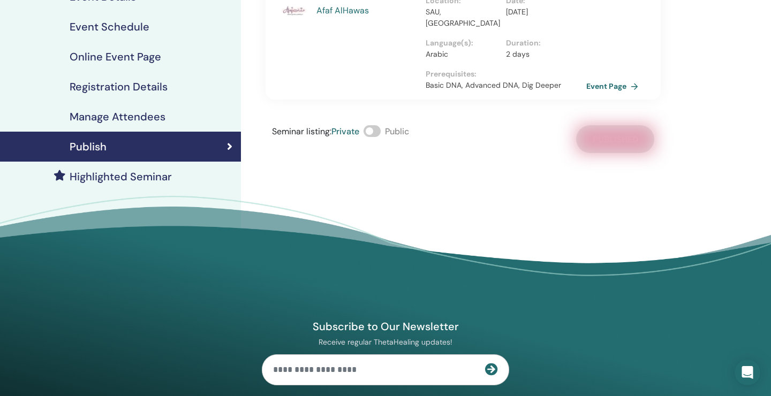
scroll to position [116, 0]
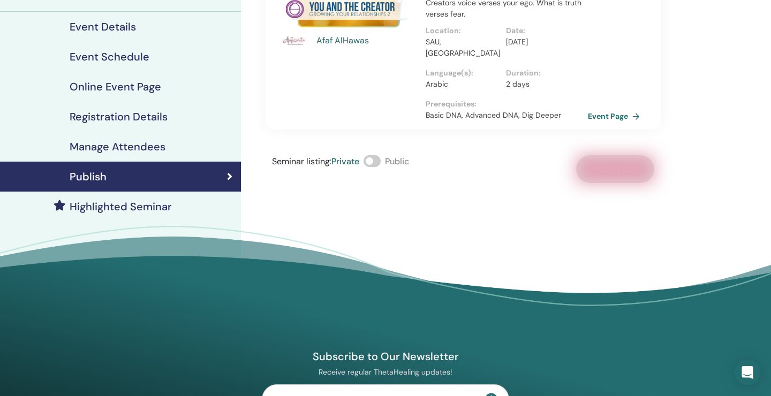
click at [606, 108] on link "Event Page" at bounding box center [616, 116] width 56 height 16
